Goal: Task Accomplishment & Management: Manage account settings

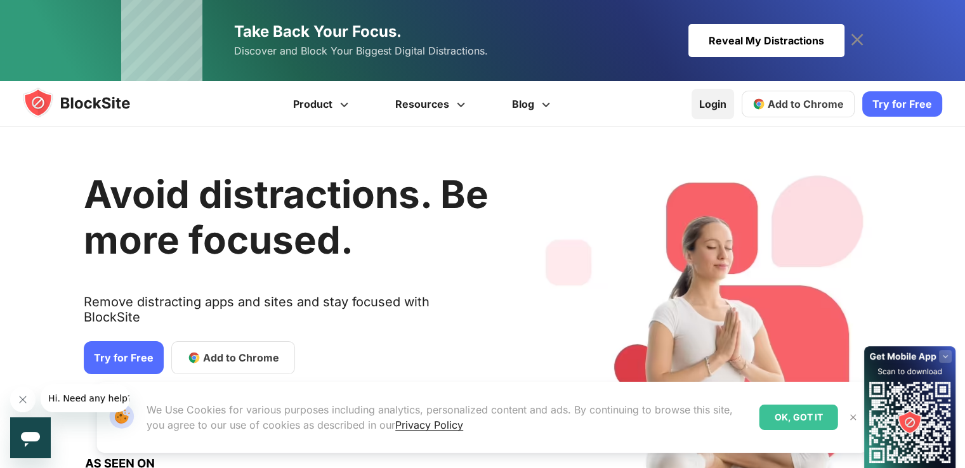
click at [731, 100] on link "Login" at bounding box center [713, 104] width 43 height 30
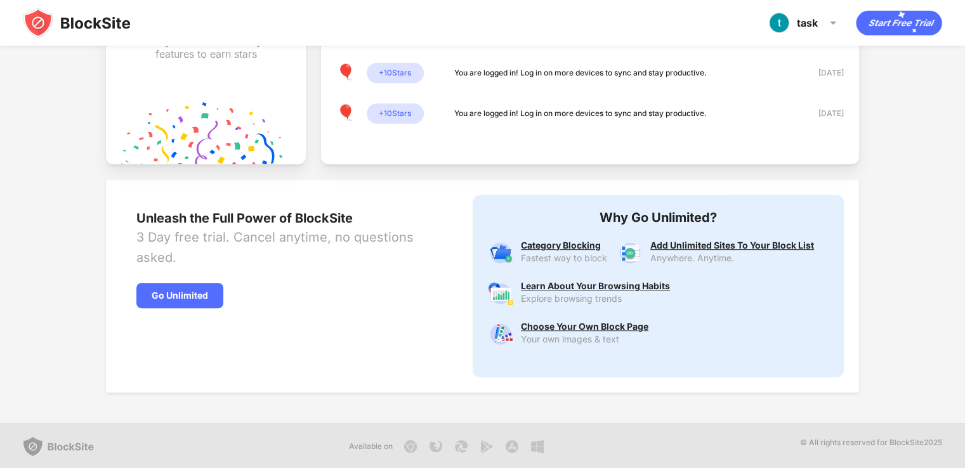
scroll to position [523, 0]
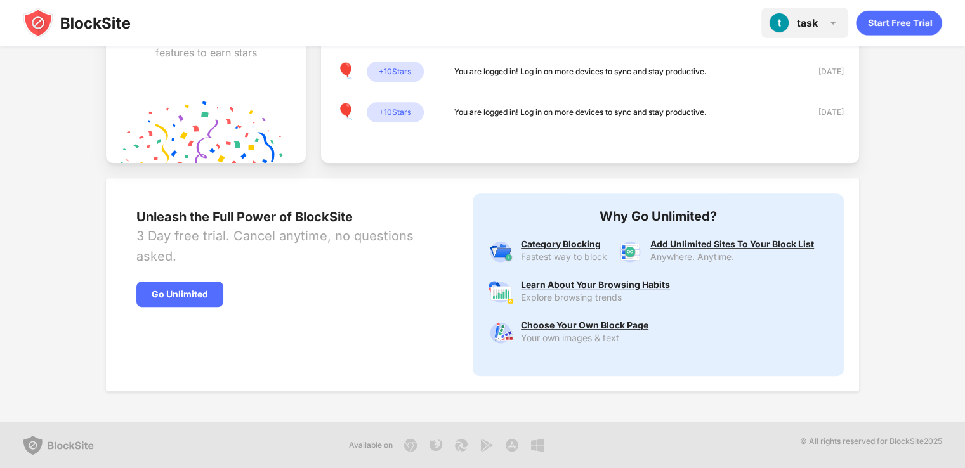
click at [822, 27] on div "task task college View Account Insights Premium Rewards Settings Support Log Out" at bounding box center [804, 23] width 87 height 30
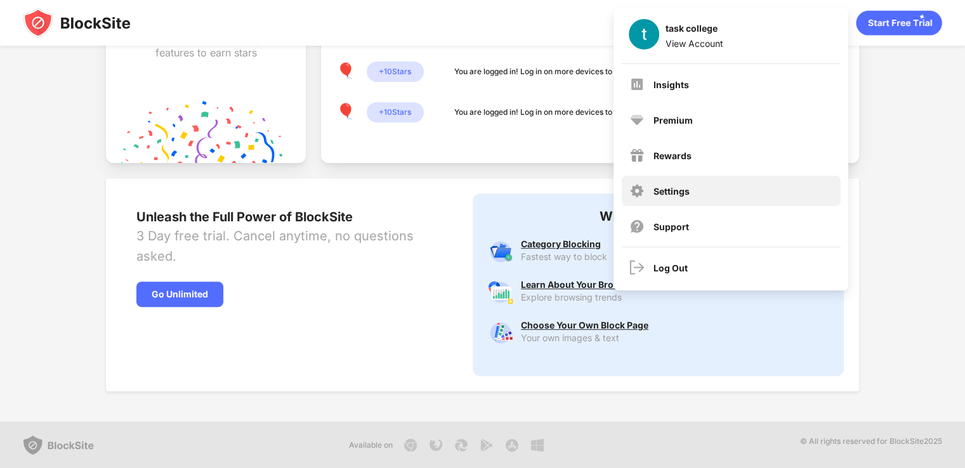
click at [683, 188] on div "Settings" at bounding box center [672, 191] width 36 height 11
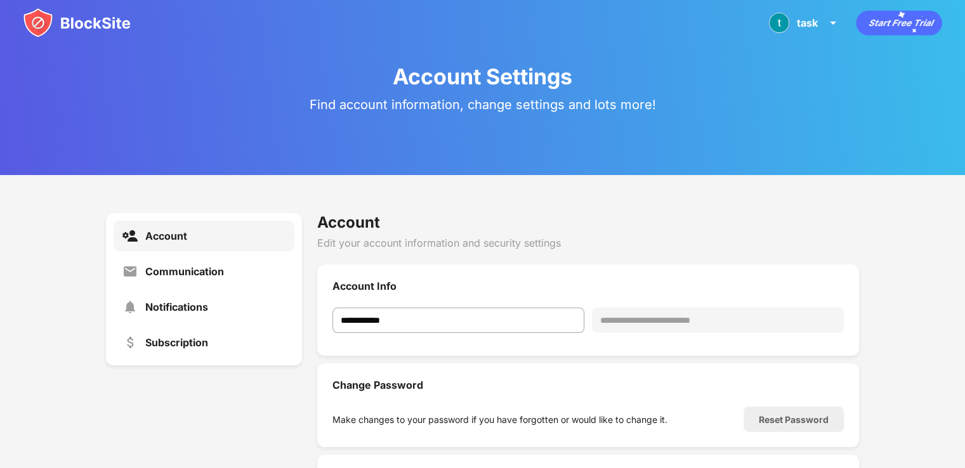
click at [84, 22] on img at bounding box center [77, 23] width 108 height 30
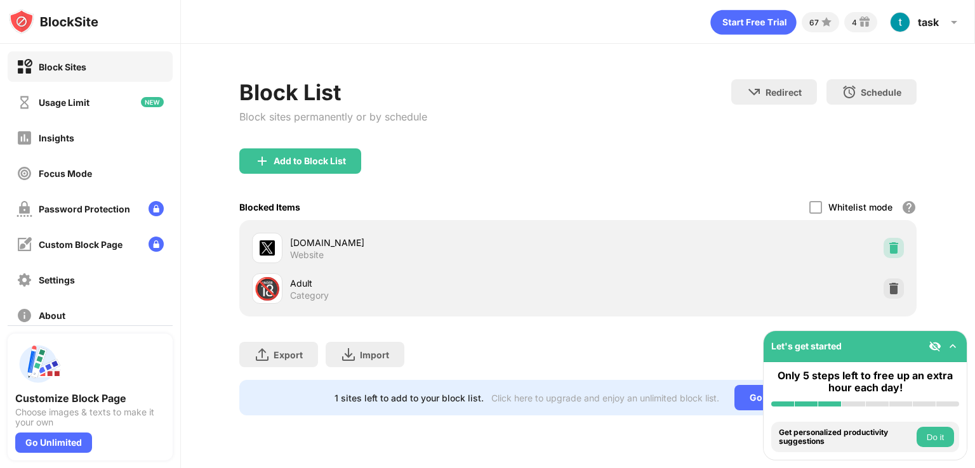
click at [895, 252] on img at bounding box center [893, 248] width 13 height 13
